Goal: Information Seeking & Learning: Learn about a topic

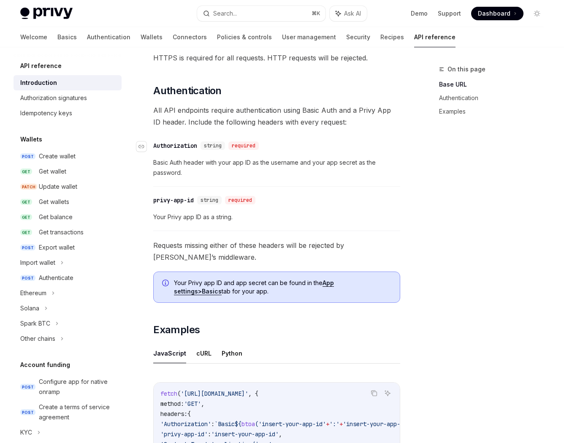
scroll to position [13, 0]
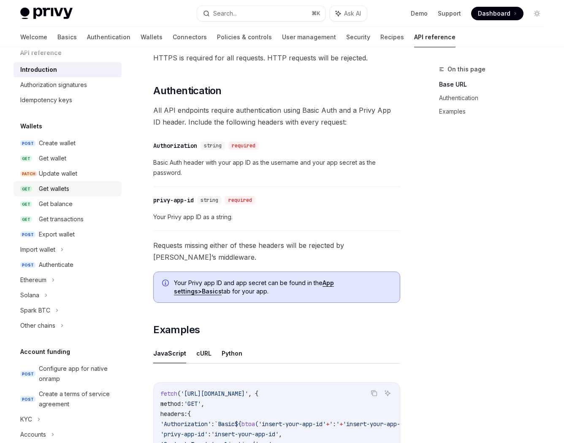
click at [104, 184] on div "Get wallets" at bounding box center [78, 189] width 78 height 10
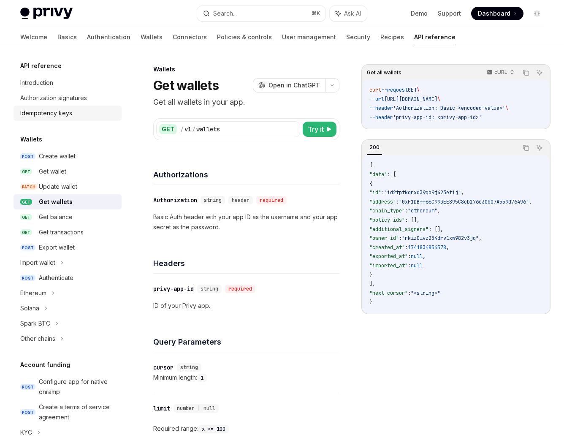
click at [72, 116] on div "Idempotency keys" at bounding box center [68, 113] width 96 height 10
type textarea "*"
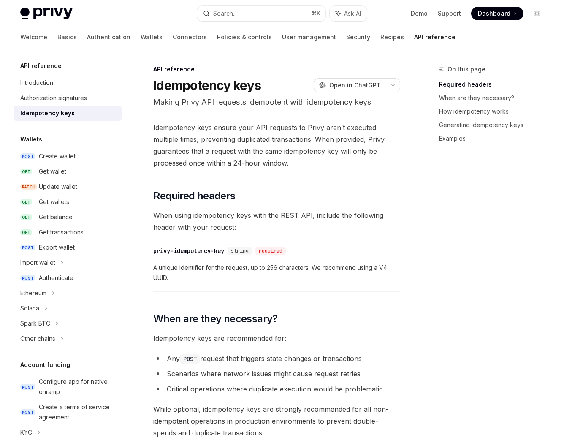
click at [72, 116] on div "Idempotency keys" at bounding box center [47, 113] width 54 height 10
click at [177, 160] on span "Idempotency keys ensure your API requests to Privy aren’t executed multiple tim…" at bounding box center [276, 145] width 247 height 47
click at [78, 100] on div "Authorization signatures" at bounding box center [53, 98] width 67 height 10
type textarea "*"
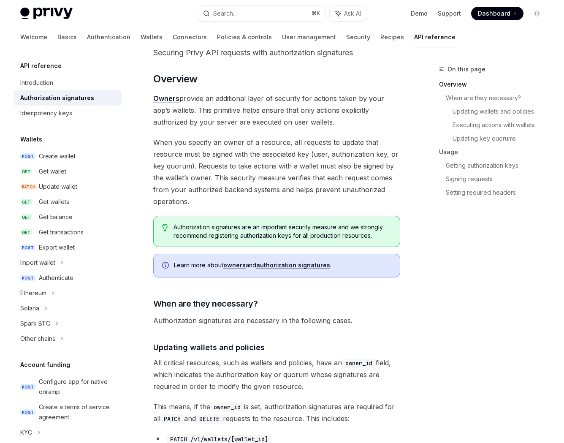
scroll to position [66, 0]
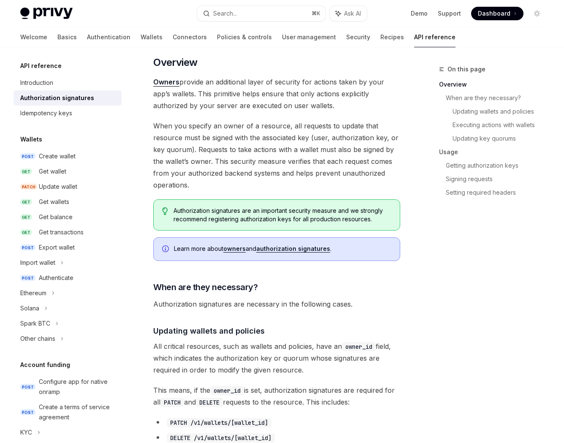
click at [206, 150] on span "When you specify an owner of a resource, all requests to update that resource m…" at bounding box center [276, 155] width 247 height 71
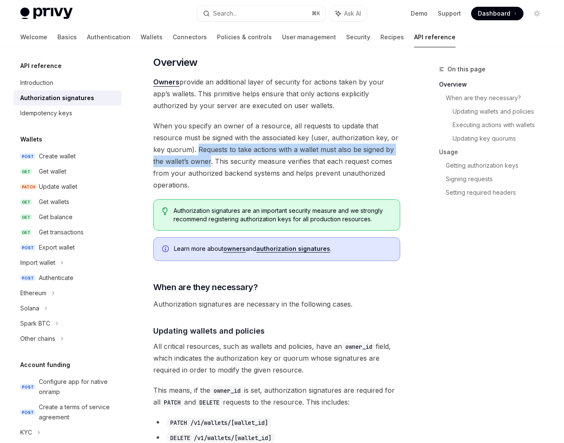
drag, startPoint x: 206, startPoint y: 150, endPoint x: 208, endPoint y: 162, distance: 12.4
click at [208, 162] on span "When you specify an owner of a resource, all requests to update that resource m…" at bounding box center [276, 155] width 247 height 71
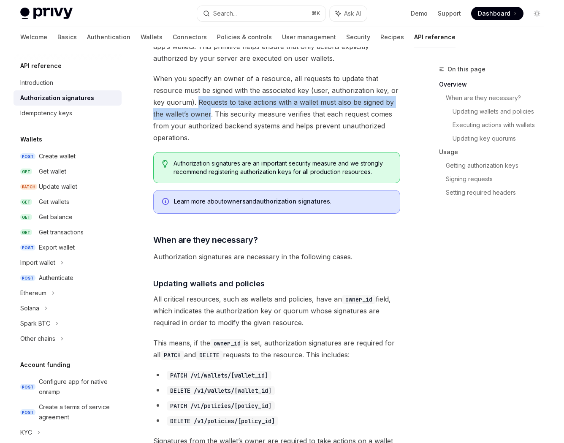
scroll to position [113, 0]
click at [205, 107] on span "When you specify an owner of a resource, all requests to update that resource m…" at bounding box center [276, 108] width 247 height 71
drag, startPoint x: 205, startPoint y: 107, endPoint x: 205, endPoint y: 116, distance: 9.3
click at [205, 116] on span "When you specify an owner of a resource, all requests to update that resource m…" at bounding box center [276, 108] width 247 height 71
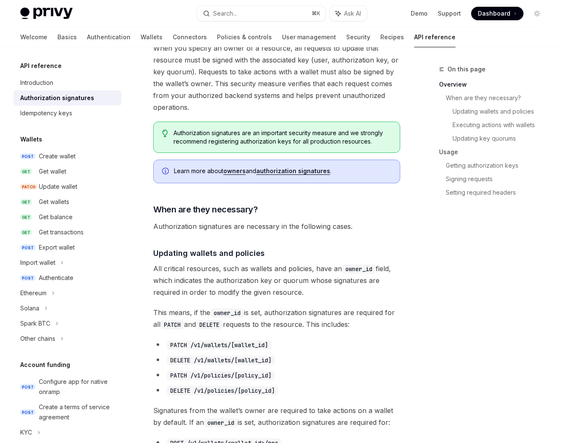
scroll to position [187, 0]
